Goal: Task Accomplishment & Management: Use online tool/utility

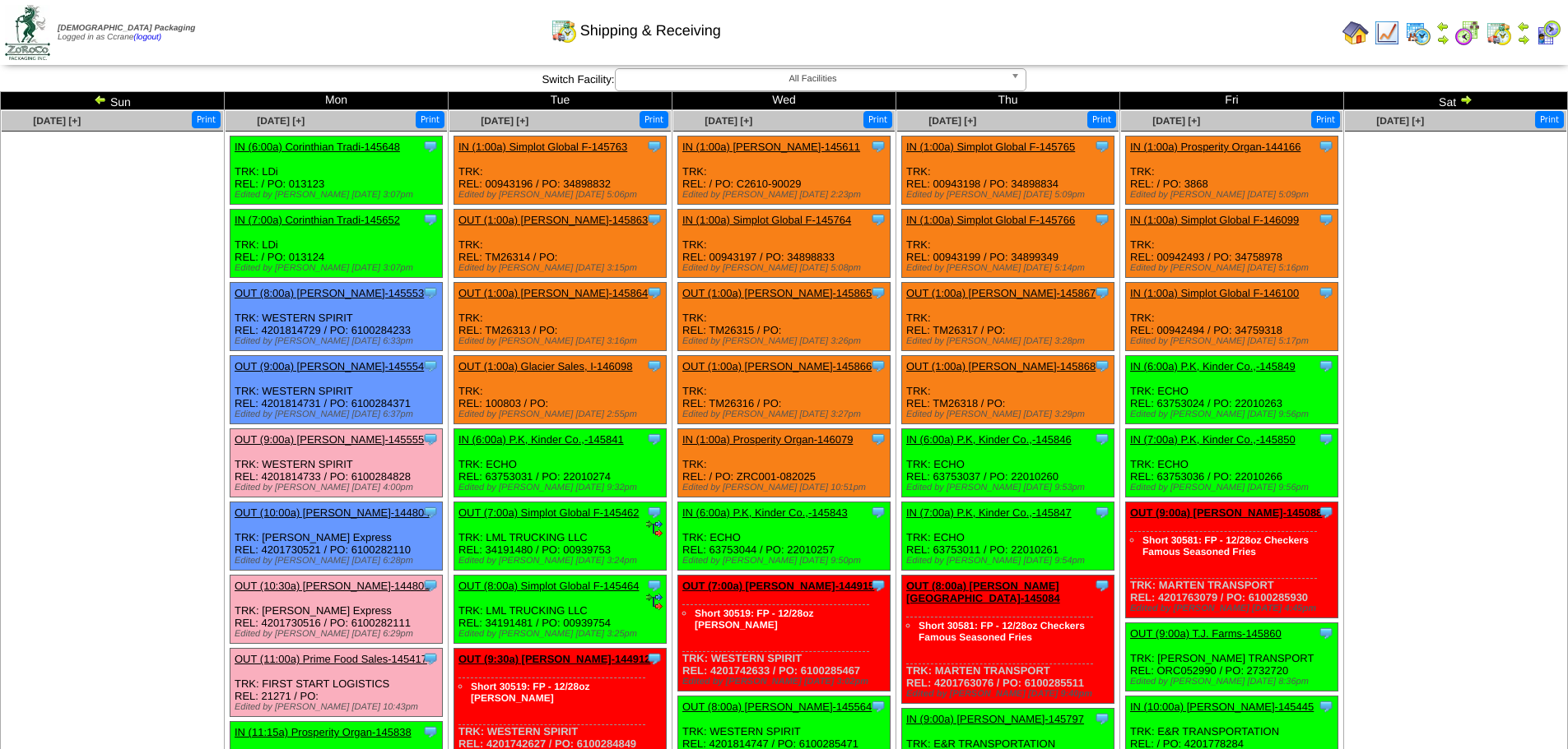
click at [853, 257] on div "Clone Item IN (1:00a) Simplot Global F-145764 Simplot Global Food, LLC Schedule…" at bounding box center [784, 244] width 213 height 68
drag, startPoint x: 845, startPoint y: 256, endPoint x: 760, endPoint y: 266, distance: 85.6
click at [757, 266] on div "Clone Item IN (1:00a) Simplot Global F-145764 Simplot Global Food, LLC Schedule…" at bounding box center [784, 244] width 213 height 68
click at [820, 265] on div "Edited by [PERSON_NAME] [DATE] 5:08pm" at bounding box center [786, 268] width 207 height 10
drag, startPoint x: 847, startPoint y: 254, endPoint x: 708, endPoint y: 257, distance: 139.0
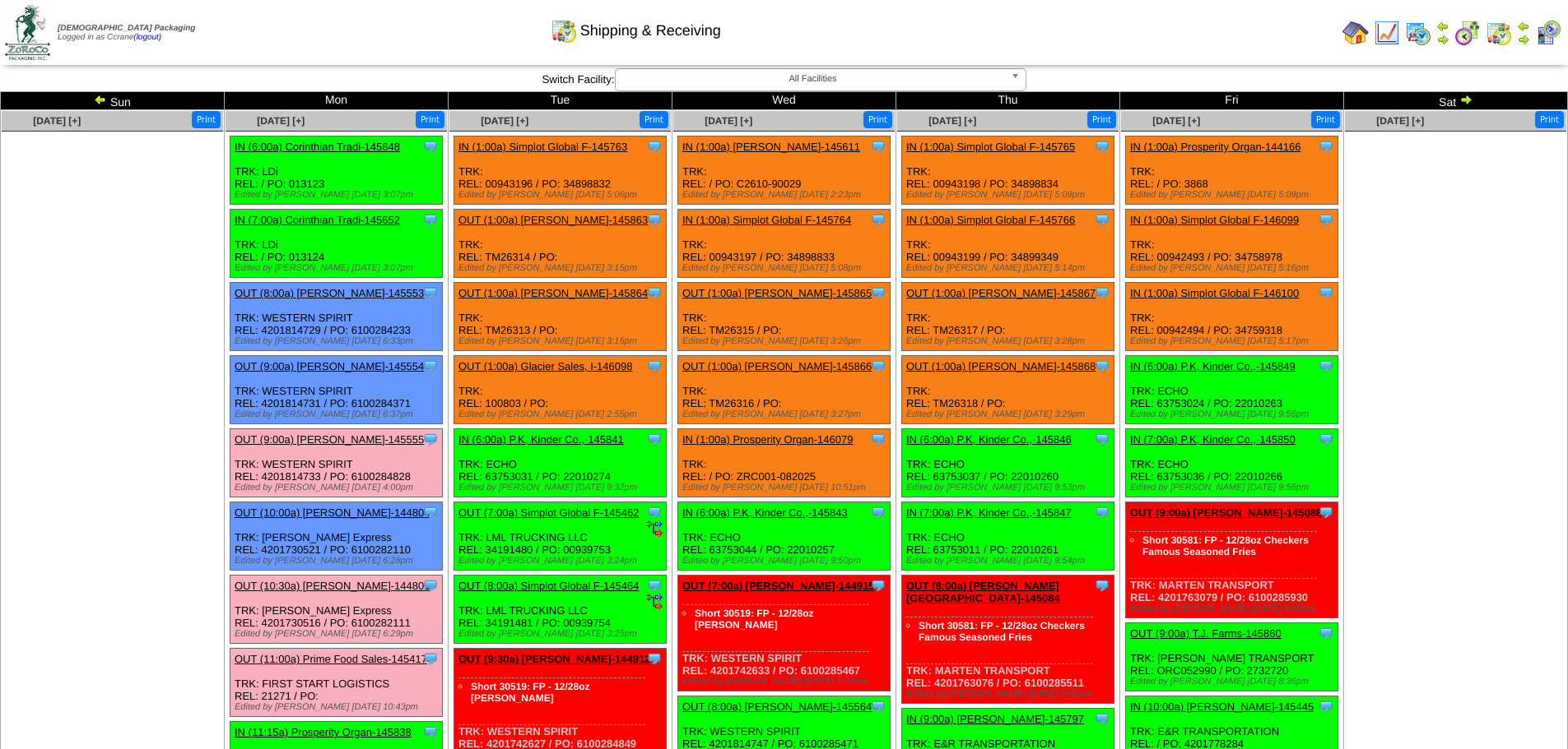
click at [708, 257] on div "Clone Item IN (1:00a) Simplot Global F-145764 Simplot Global Food, LLC Schedule…" at bounding box center [784, 244] width 213 height 68
copy div "00943197 / PO: 34898833"
drag, startPoint x: 1073, startPoint y: 184, endPoint x: 934, endPoint y: 179, distance: 139.1
click at [934, 179] on div "Clone Item IN (1:00a) Simplot Global F-145765 Simplot Global Food, LLC Schedule…" at bounding box center [1008, 171] width 213 height 68
copy div "00943198 / PO: 34898834"
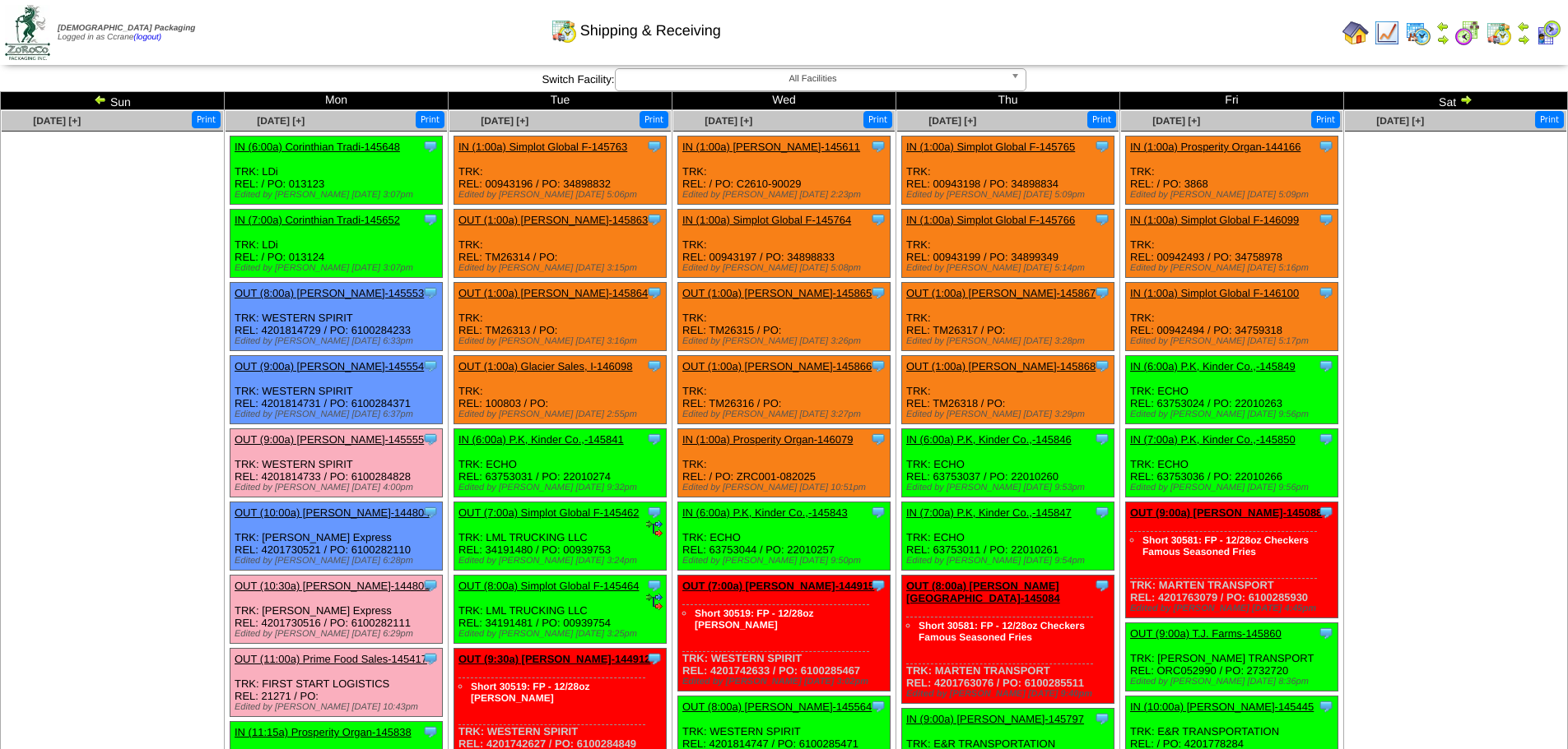
drag, startPoint x: 1063, startPoint y: 251, endPoint x: 935, endPoint y: 255, distance: 128.1
click at [935, 255] on div "Clone Item IN (1:00a) Simplot Global F-145766 Simplot Global Food, LLC Schedule…" at bounding box center [1008, 244] width 213 height 68
copy div "00943199 / PO: 34899349"
click at [1300, 248] on div "Clone Item IN (1:00a) Simplot Global F-146099 Simplot Global Food, LLC Schedule…" at bounding box center [1232, 244] width 213 height 68
drag, startPoint x: 1288, startPoint y: 254, endPoint x: 1153, endPoint y: 256, distance: 135.0
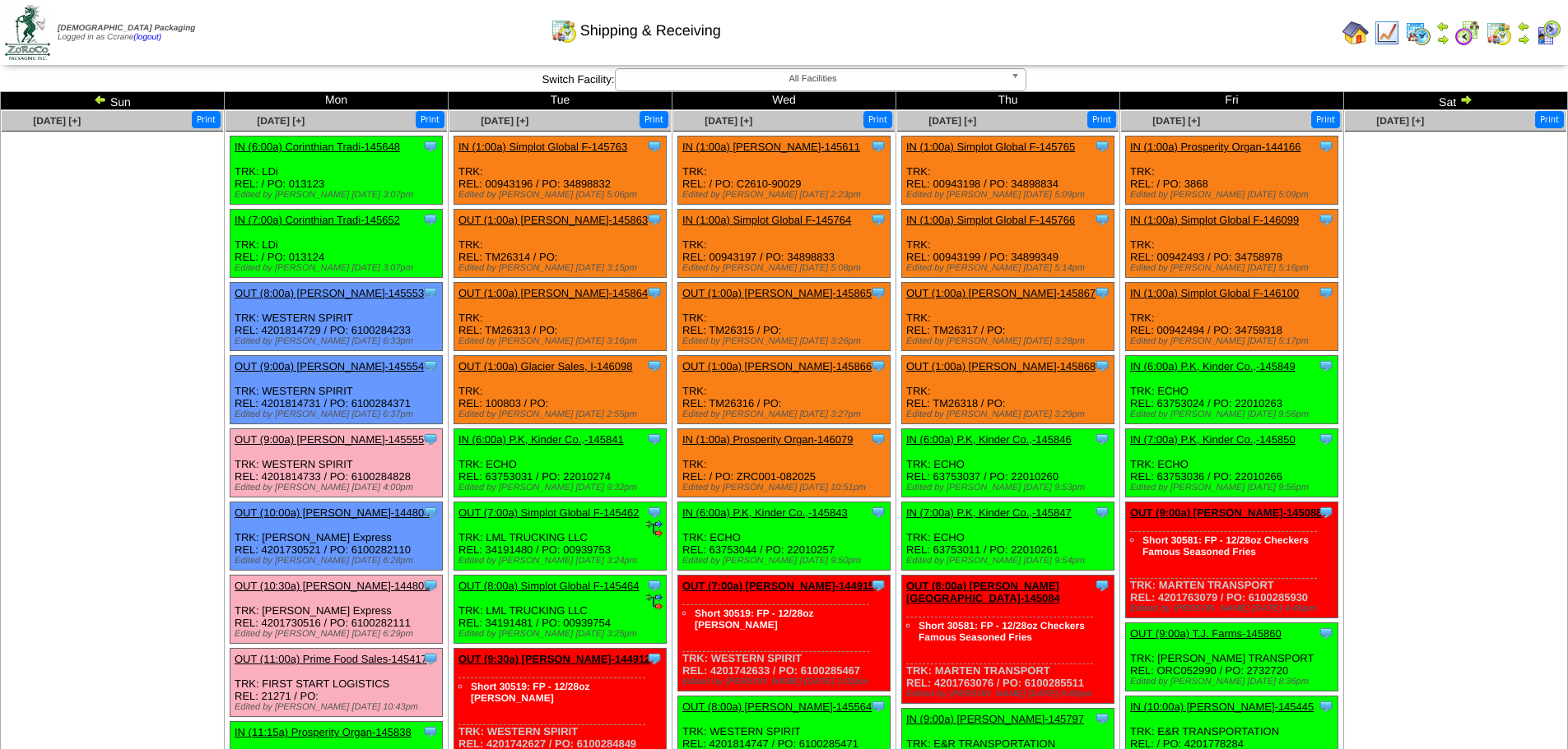
click at [1153, 256] on div "Clone Item IN (1:00a) Simplot Global F-146099 Simplot Global Food, LLC Schedule…" at bounding box center [1232, 244] width 213 height 68
click at [1289, 256] on div "Clone Item IN (1:00a) Simplot Global F-146099 Simplot Global Food, LLC Schedule…" at bounding box center [1232, 244] width 213 height 68
click at [1295, 263] on div "Clone Item IN (1:00a) Simplot Global F-146099 Simplot Global Food, LLC Schedule…" at bounding box center [1232, 244] width 213 height 68
drag, startPoint x: 1295, startPoint y: 258, endPoint x: 1161, endPoint y: 259, distance: 134.0
click at [1161, 259] on div "Clone Item IN (1:00a) Simplot Global F-146099 Simplot Global Food, LLC Schedule…" at bounding box center [1232, 244] width 213 height 68
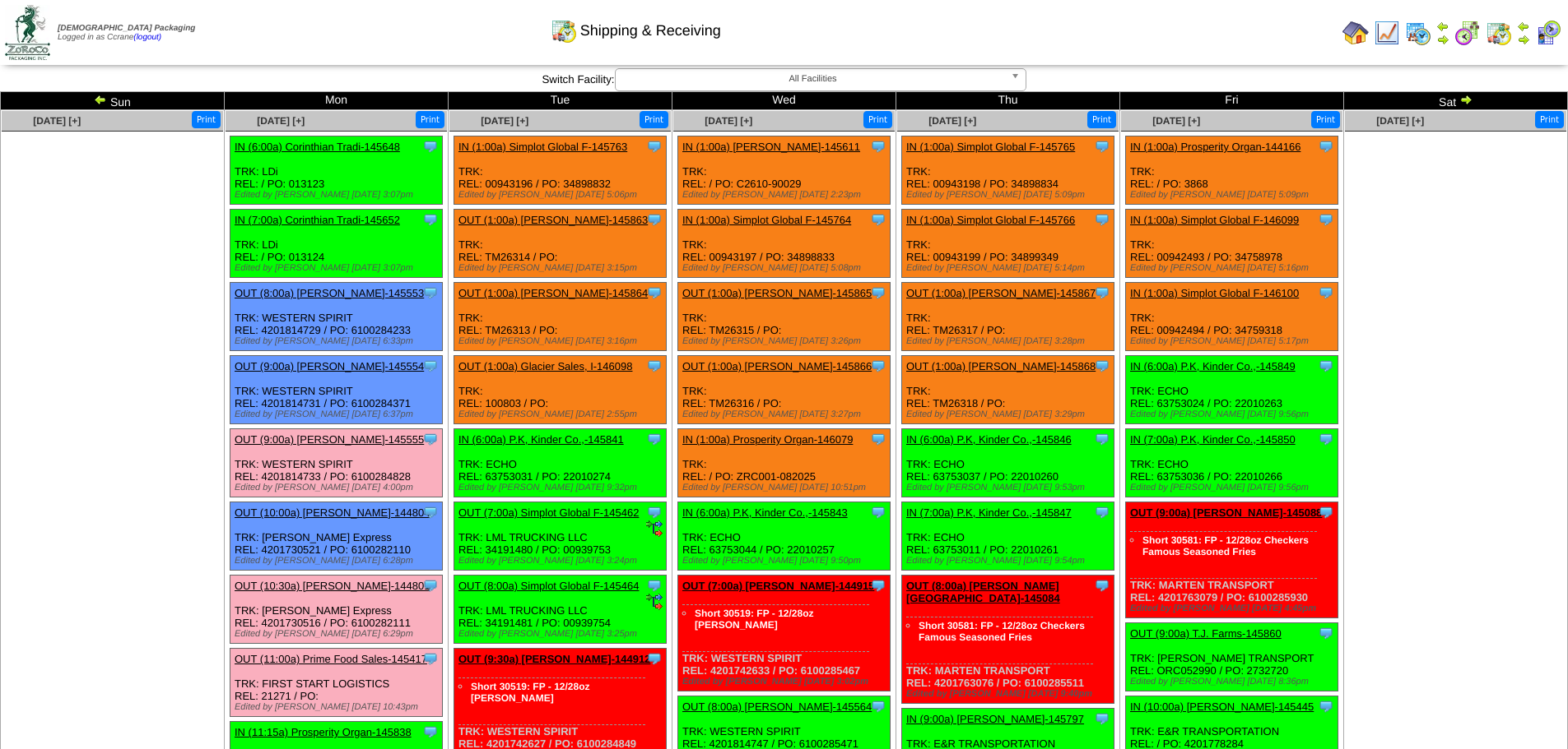
click at [1284, 254] on div "Clone Item IN (1:00a) Simplot Global F-146099 Simplot Global Food, LLC Schedule…" at bounding box center [1232, 244] width 213 height 68
drag, startPoint x: 1302, startPoint y: 258, endPoint x: 1157, endPoint y: 258, distance: 145.0
click at [1157, 258] on div "Clone Item IN (1:00a) Simplot Global F-146099 Simplot Global Food, LLC Schedule…" at bounding box center [1232, 244] width 213 height 68
copy div "00942493 / PO: 34758978"
drag, startPoint x: 1290, startPoint y: 328, endPoint x: 1156, endPoint y: 331, distance: 134.0
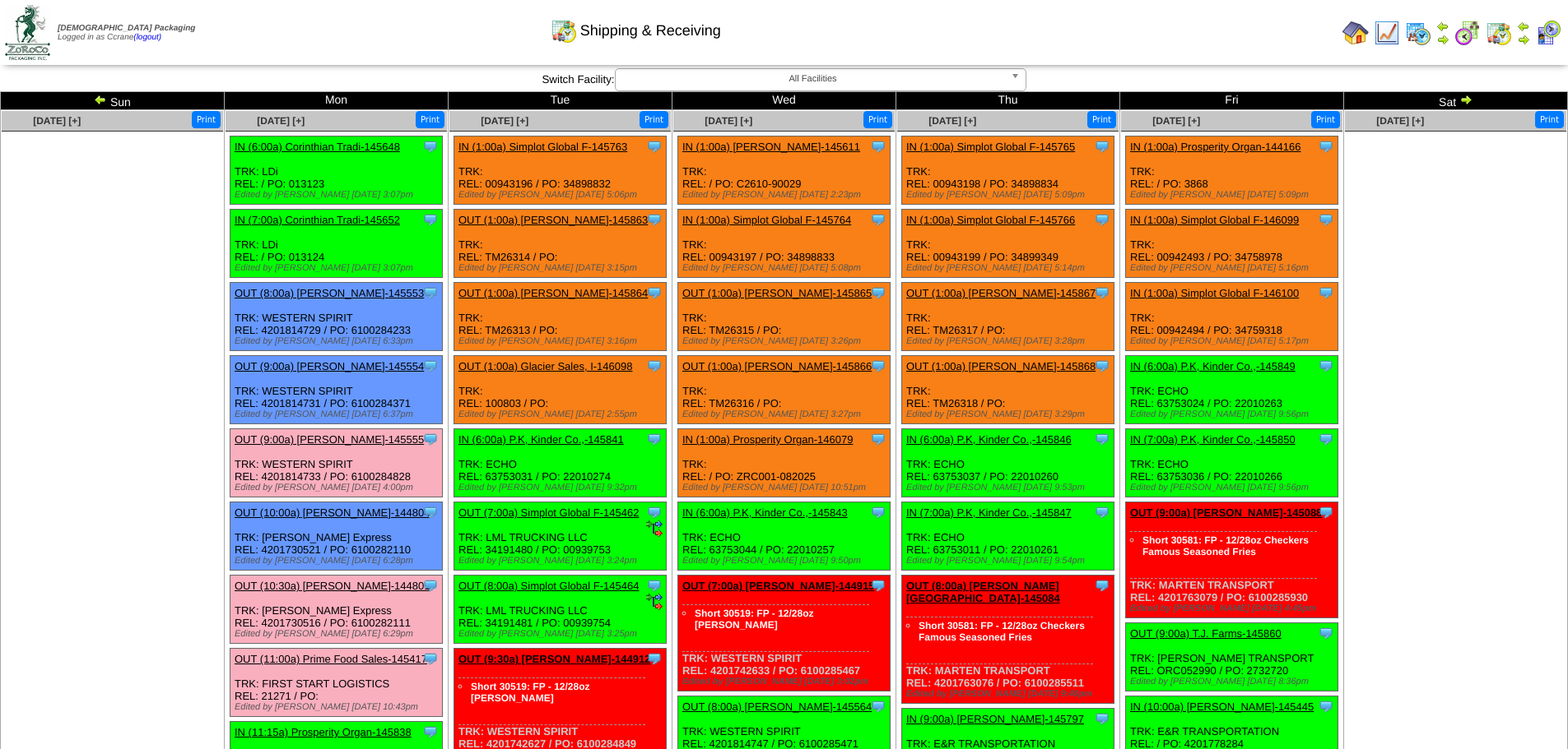
click at [1156, 331] on div "Clone Item IN (1:00a) Simplot Global F-146100 Simplot Global Food, LLC Schedule…" at bounding box center [1232, 317] width 213 height 68
copy div "00942494 / PO: 34759318"
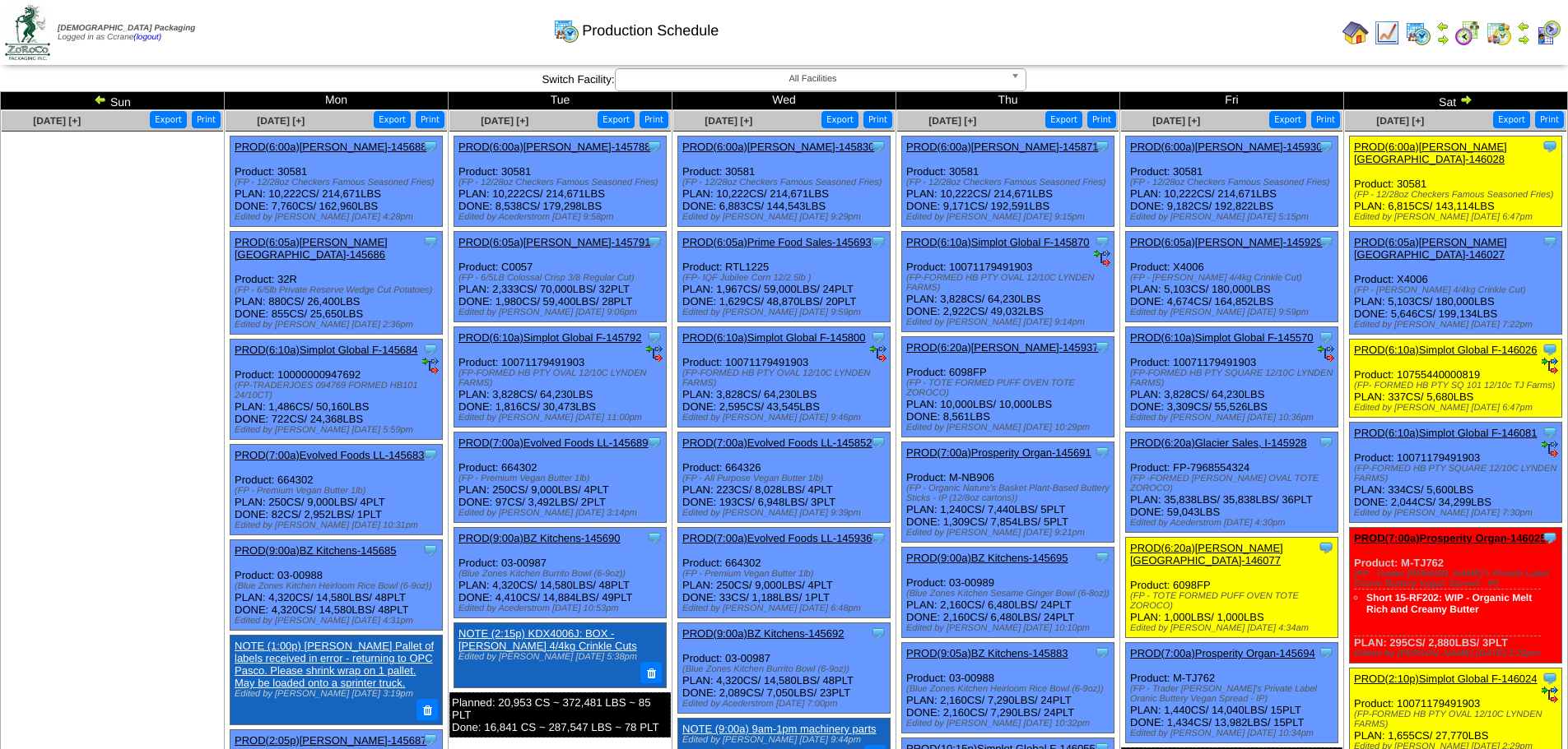
scroll to position [807, 0]
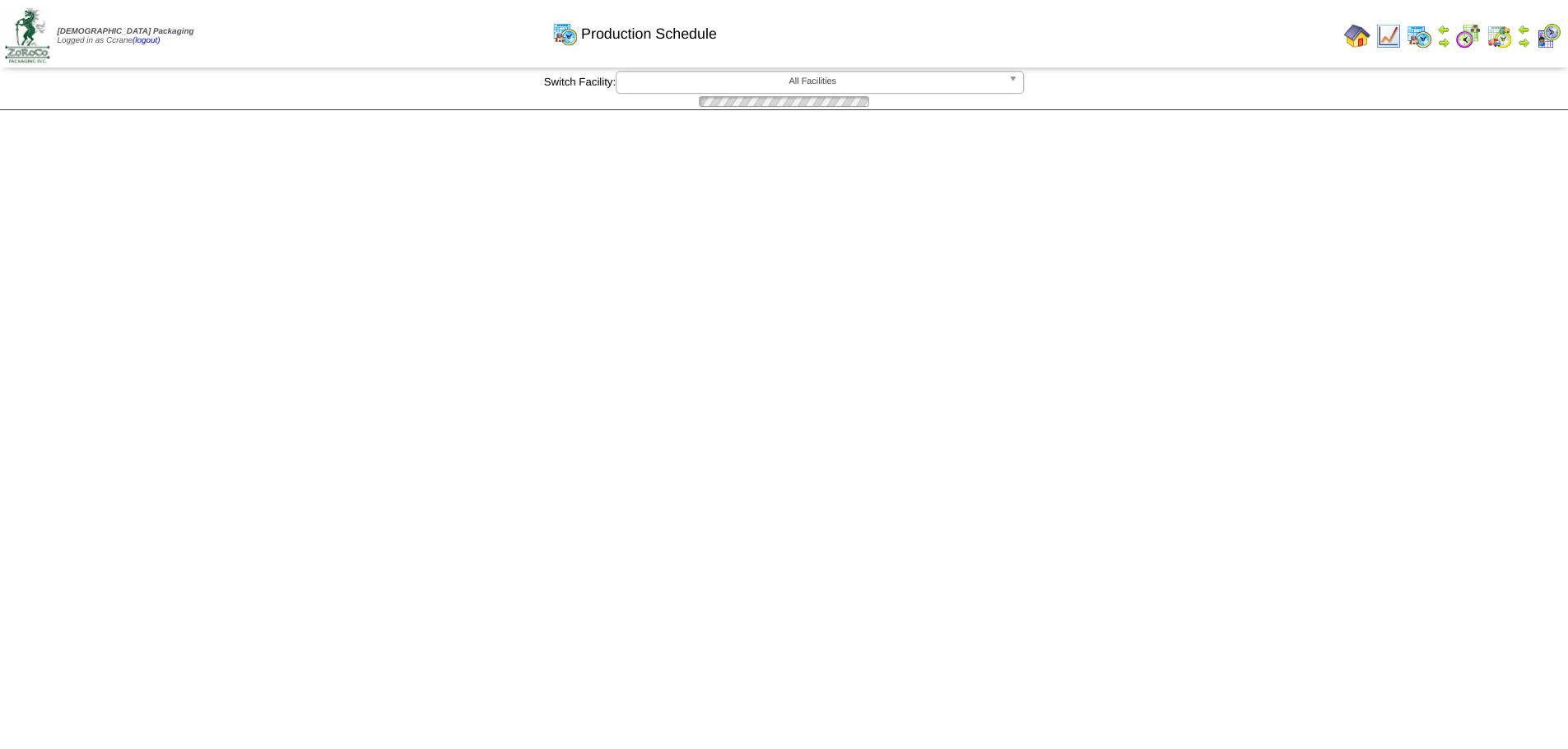
scroll to position [807, 0]
